Goal: Task Accomplishment & Management: Manage account settings

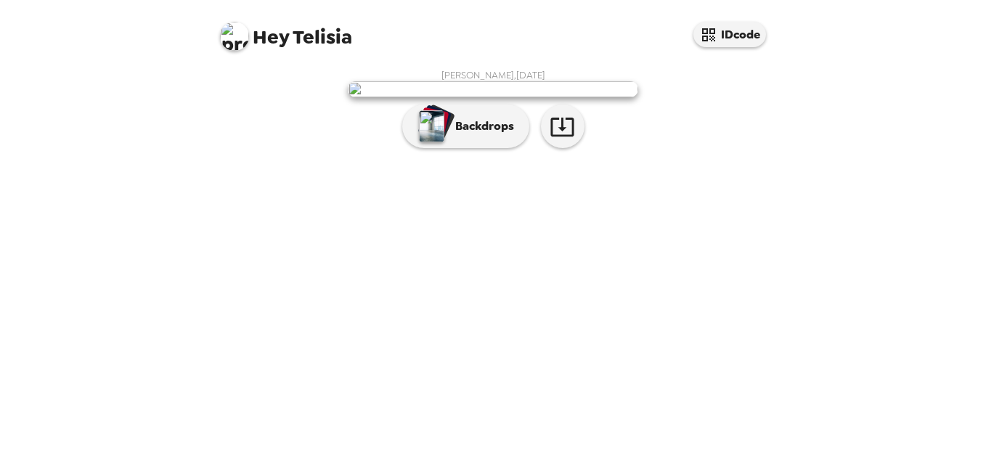
scroll to position [59, 0]
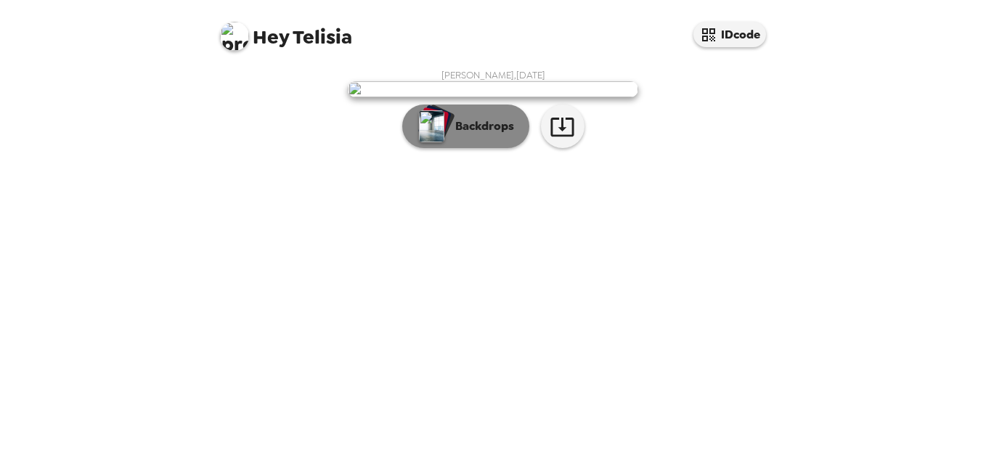
click at [419, 142] on img "button" at bounding box center [431, 126] width 25 height 32
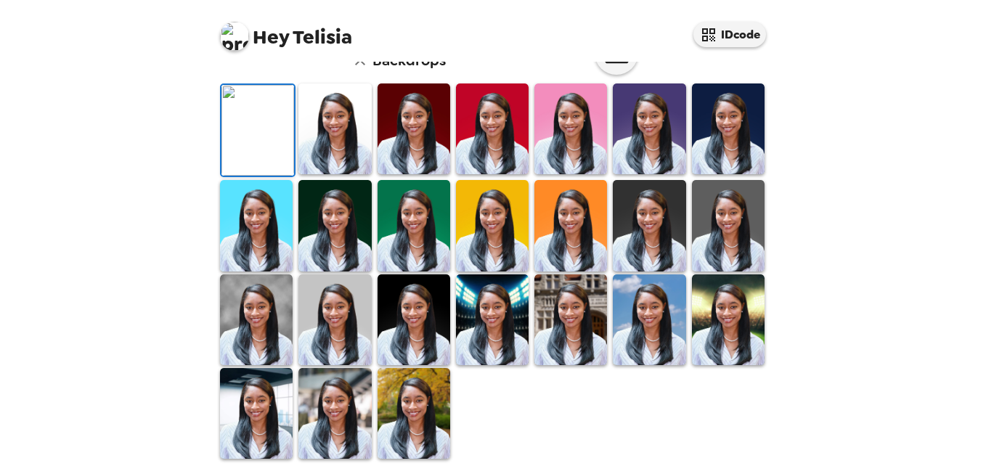
scroll to position [205, 0]
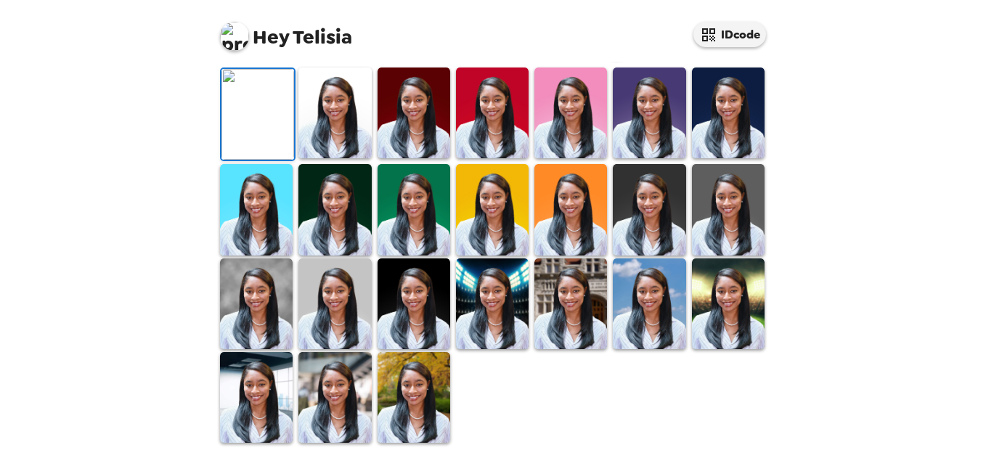
click at [344, 158] on img at bounding box center [334, 113] width 73 height 91
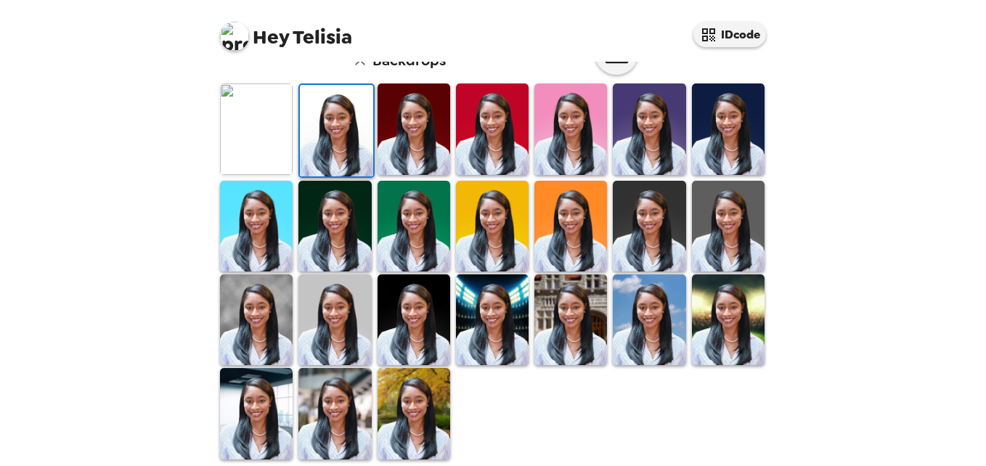
scroll to position [415, 0]
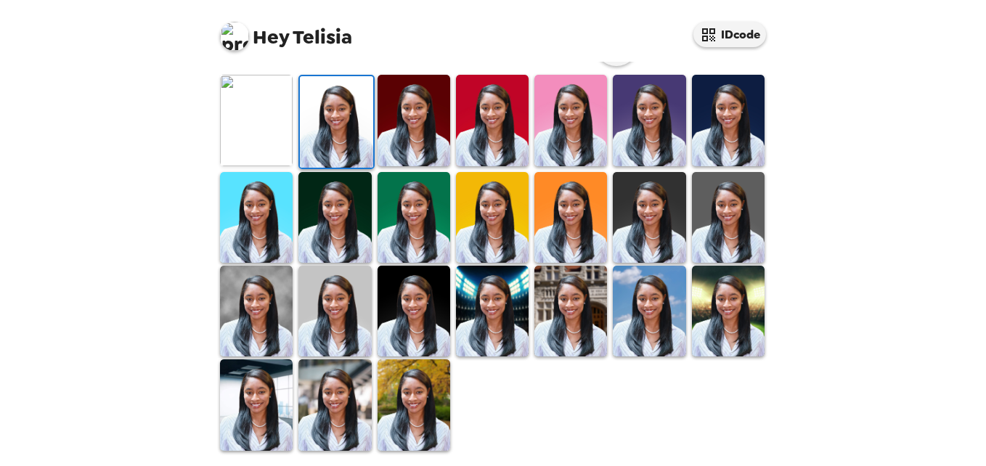
click at [771, 307] on div "[PERSON_NAME][GEOGRAPHIC_DATA] , [DATE] Backdrops" at bounding box center [493, 53] width 581 height 812
click at [669, 422] on div at bounding box center [496, 262] width 558 height 378
click at [735, 213] on img at bounding box center [728, 217] width 73 height 91
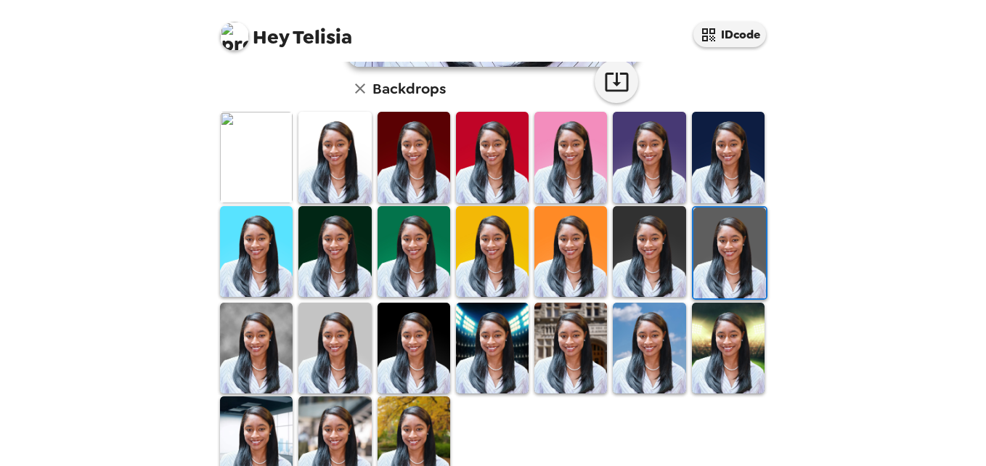
scroll to position [373, 0]
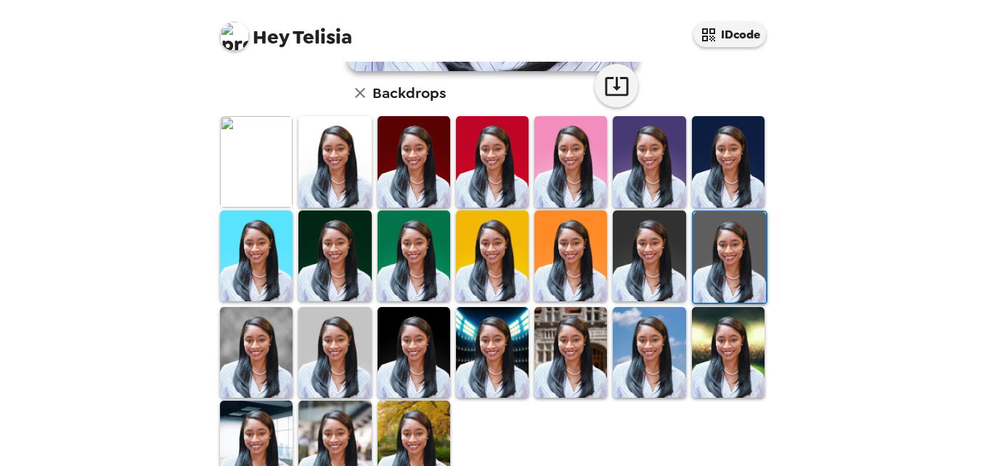
click at [644, 229] on img at bounding box center [649, 256] width 73 height 91
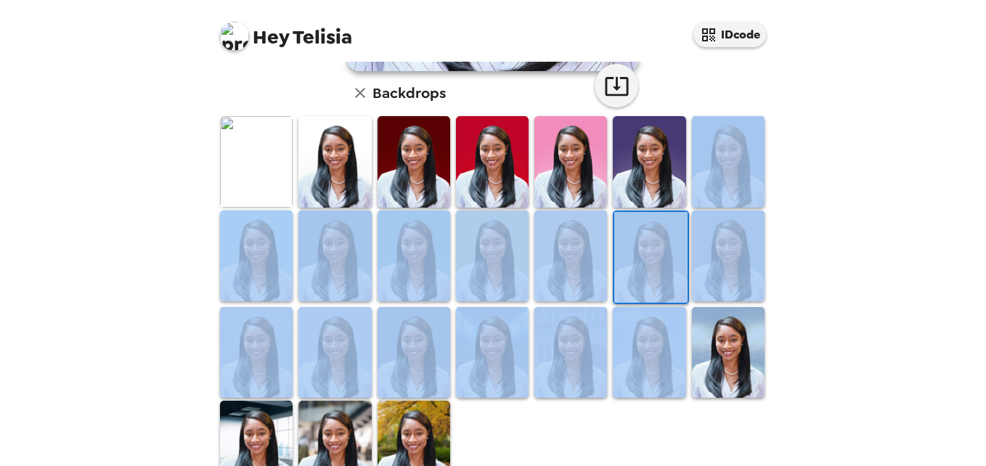
drag, startPoint x: 772, startPoint y: 391, endPoint x: 803, endPoint y: 147, distance: 245.9
click at [803, 147] on div "Hey Telisia IDcode [PERSON_NAME][GEOGRAPHIC_DATA] , [DATE] Backdrops" at bounding box center [493, 233] width 986 height 466
click at [772, 303] on div "[PERSON_NAME][GEOGRAPHIC_DATA] , [DATE] Backdrops" at bounding box center [493, 95] width 581 height 812
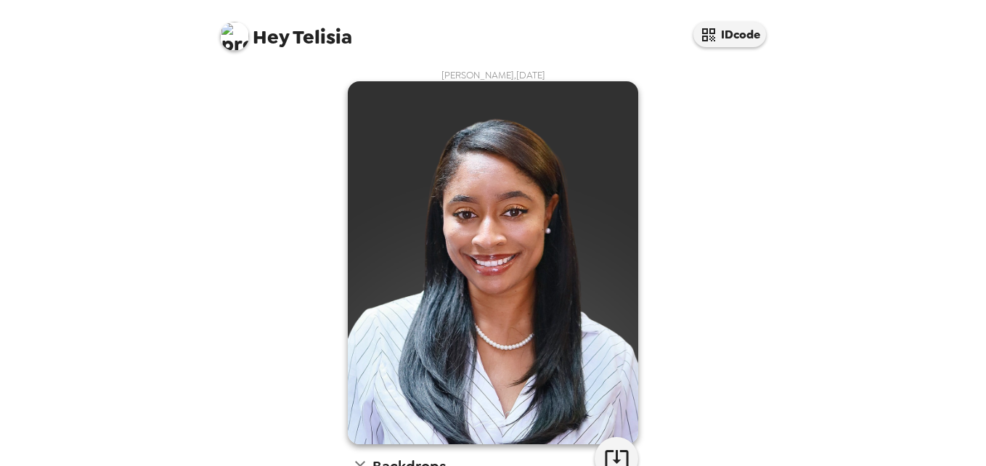
scroll to position [415, 0]
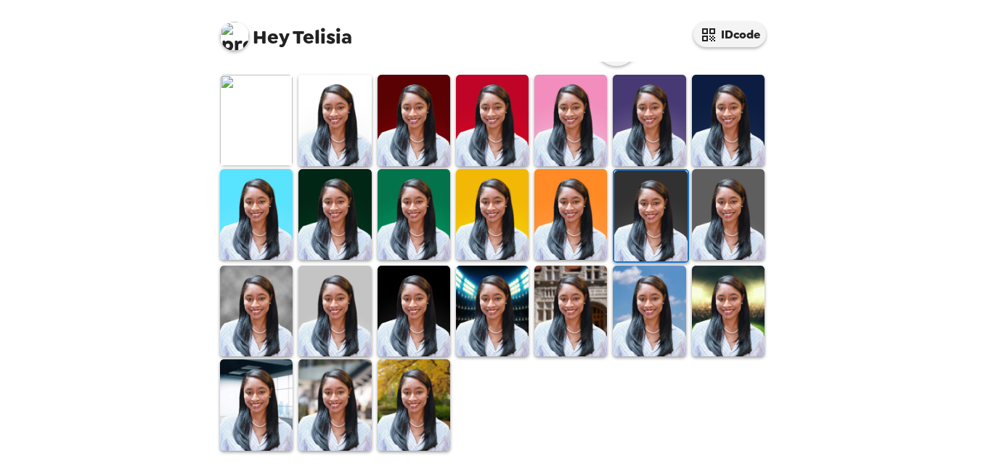
click at [253, 301] on img at bounding box center [256, 311] width 73 height 91
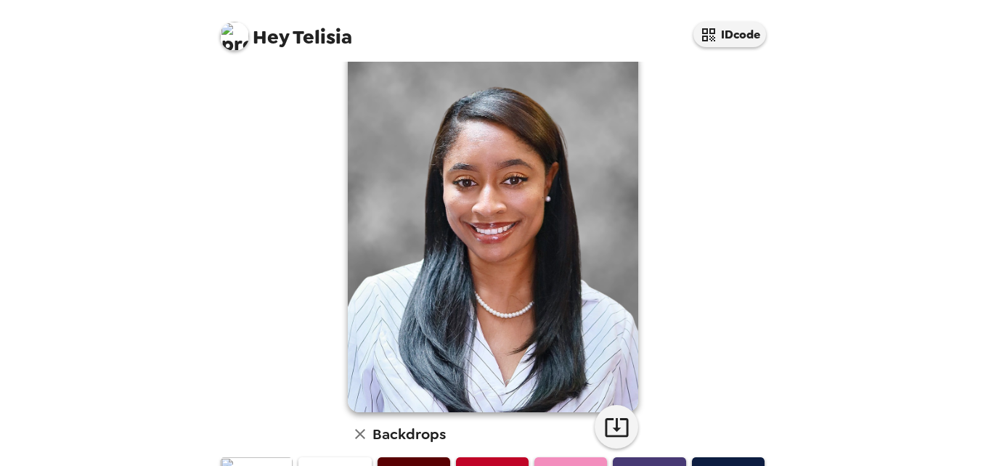
scroll to position [0, 0]
